Goal: Task Accomplishment & Management: Manage account settings

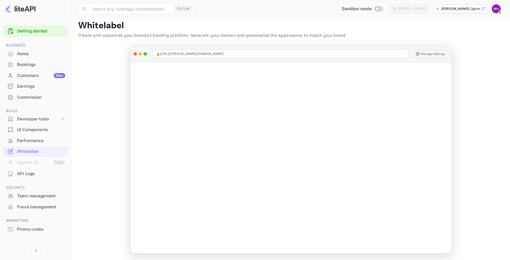
click at [21, 55] on div "Home" at bounding box center [41, 54] width 48 height 6
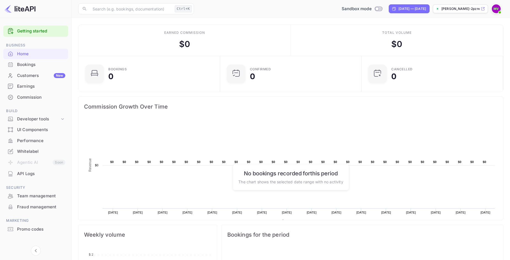
scroll to position [85, 134]
click at [447, 10] on p "[PERSON_NAME]-2pznq.nui..." at bounding box center [460, 8] width 38 height 5
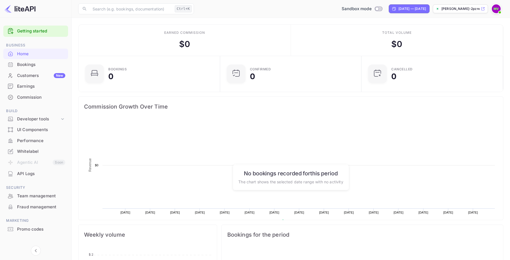
scroll to position [85, 134]
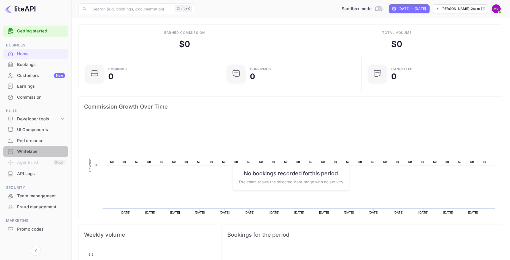
click at [31, 151] on div "Whitelabel" at bounding box center [41, 152] width 48 height 6
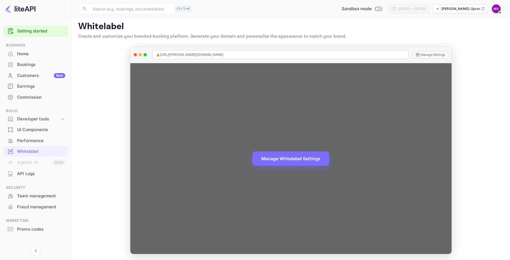
scroll to position [4, 0]
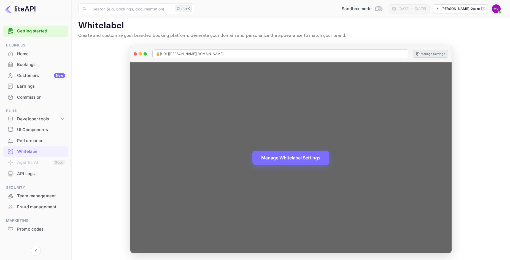
click at [426, 55] on button "Manage Settings" at bounding box center [430, 54] width 36 height 8
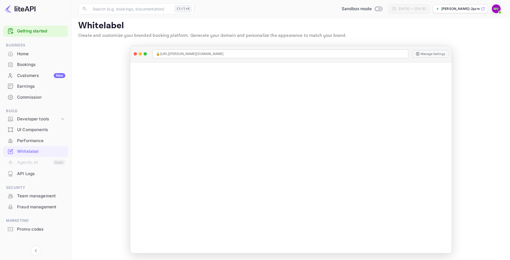
click at [494, 8] on img at bounding box center [495, 8] width 9 height 9
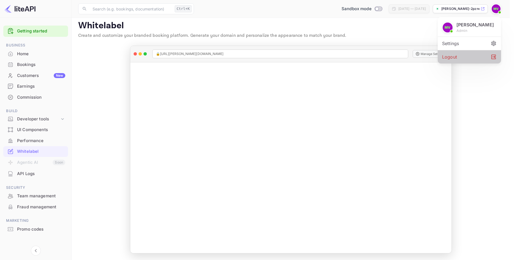
click at [452, 58] on div "Logout" at bounding box center [468, 56] width 63 height 13
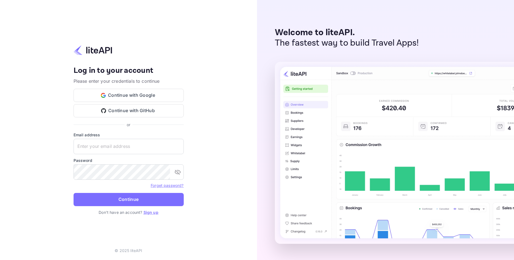
type input "ismailone752@gmail.com"
click at [206, 96] on div "Your account has been created successfully, a confirmation link has been sent t…" at bounding box center [128, 130] width 257 height 260
click at [152, 94] on button "Continue with Google" at bounding box center [128, 95] width 110 height 13
click at [139, 93] on button "Continue with Google" at bounding box center [128, 95] width 110 height 13
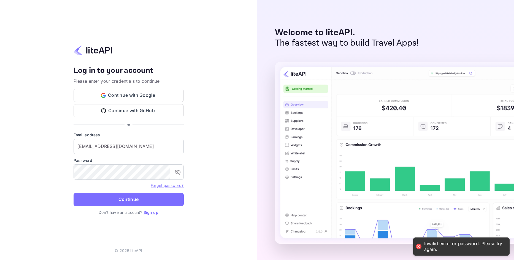
click at [234, 99] on div "Your account has been created successfully, a confirmation link has been sent t…" at bounding box center [128, 130] width 257 height 260
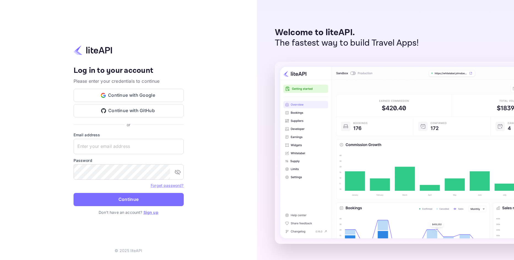
type input "ismailone752@gmail.com"
click at [219, 67] on div "Your account has been created successfully, a confirmation link has been sent t…" at bounding box center [128, 130] width 257 height 260
click at [190, 227] on div "Your account has been created successfully, a confirmation link has been sent t…" at bounding box center [128, 130] width 257 height 260
click at [154, 213] on link "Sign up" at bounding box center [150, 212] width 15 height 5
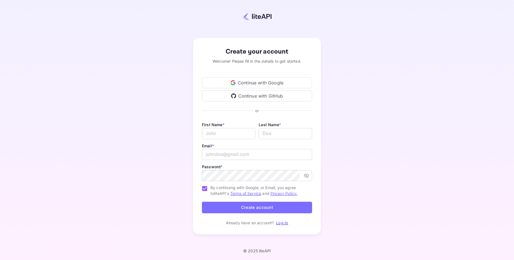
type input "ismailone752@gmail.com"
click at [237, 82] on div "Continue with Google" at bounding box center [257, 82] width 110 height 11
